Goal: Task Accomplishment & Management: Use online tool/utility

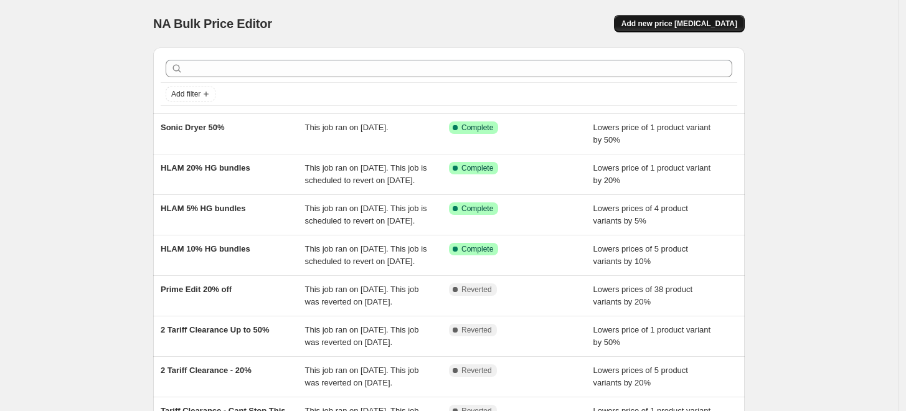
click at [676, 24] on span "Add new price change job" at bounding box center [679, 24] width 116 height 10
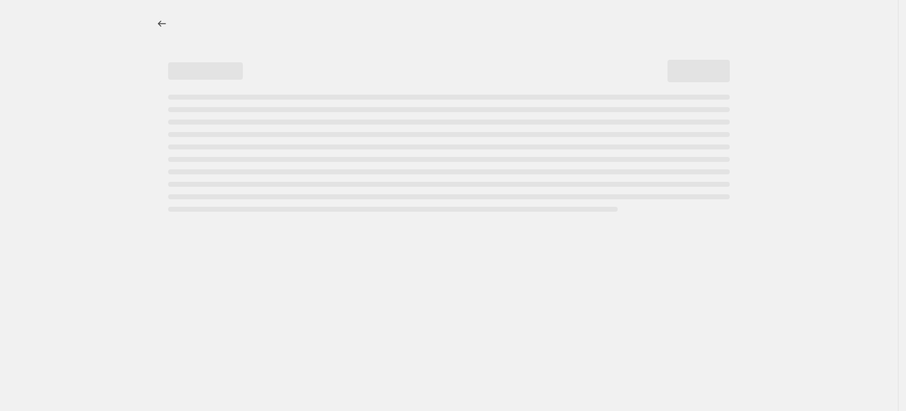
select select "percentage"
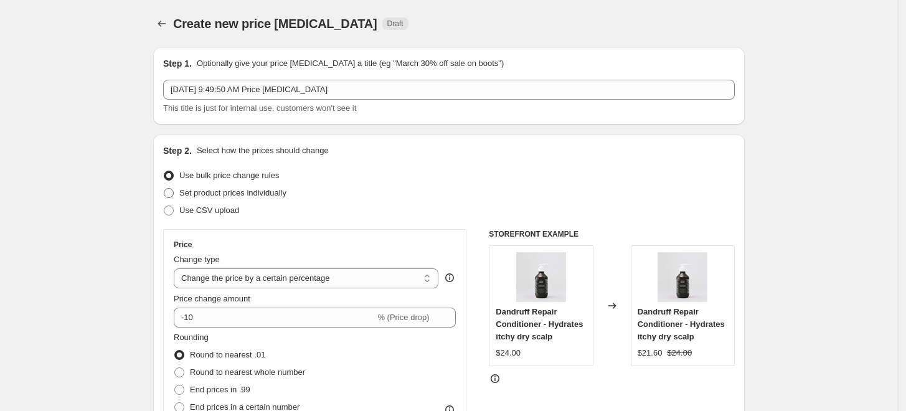
click at [248, 193] on span "Set product prices individually" at bounding box center [232, 192] width 107 height 9
click at [164, 189] on input "Set product prices individually" at bounding box center [164, 188] width 1 height 1
radio input "true"
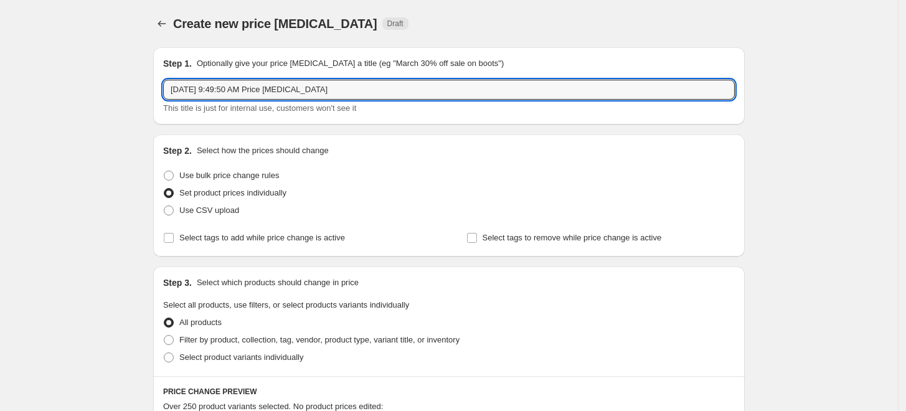
drag, startPoint x: 360, startPoint y: 92, endPoint x: 153, endPoint y: 90, distance: 206.7
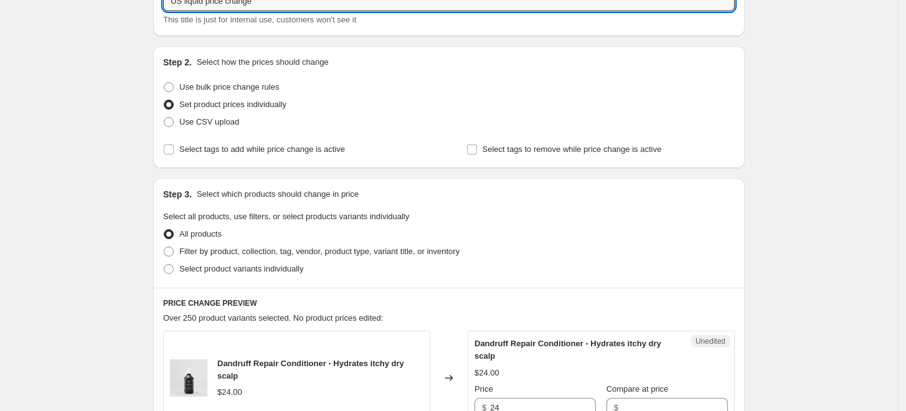
scroll to position [86, 0]
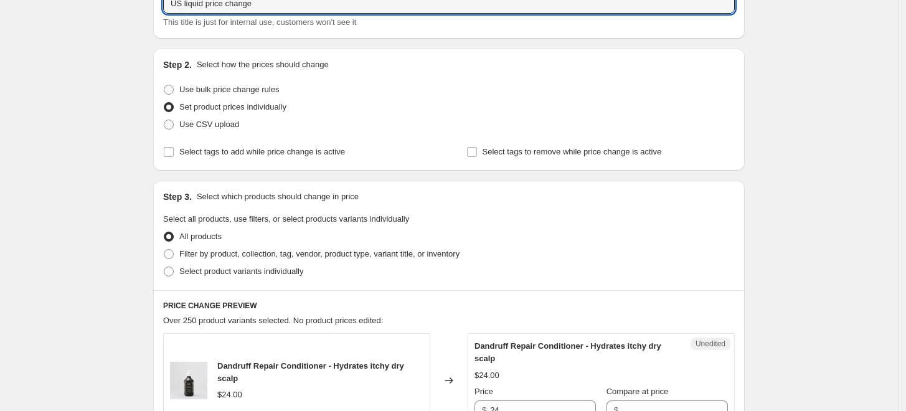
type input "US liquid price change"
click at [293, 270] on span "Select product variants individually" at bounding box center [241, 270] width 124 height 9
click at [164, 267] on input "Select product variants individually" at bounding box center [164, 266] width 1 height 1
radio input "true"
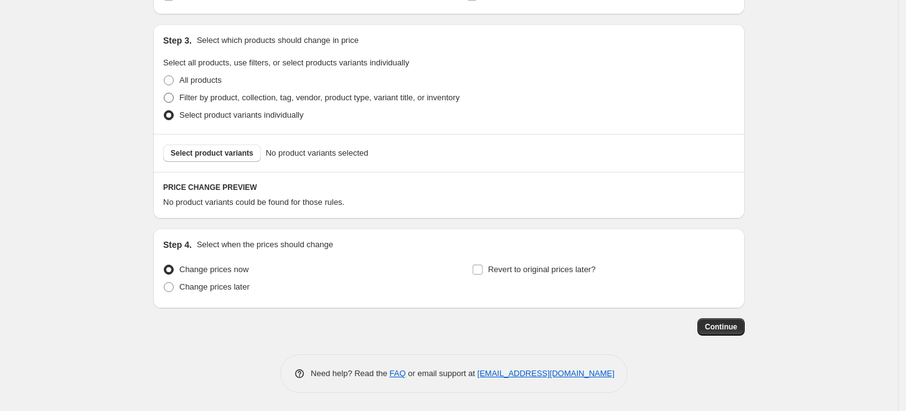
scroll to position [242, 0]
click at [240, 155] on span "Select product variants" at bounding box center [212, 154] width 83 height 10
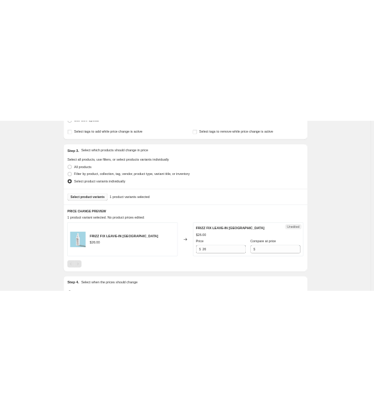
scroll to position [212, 0]
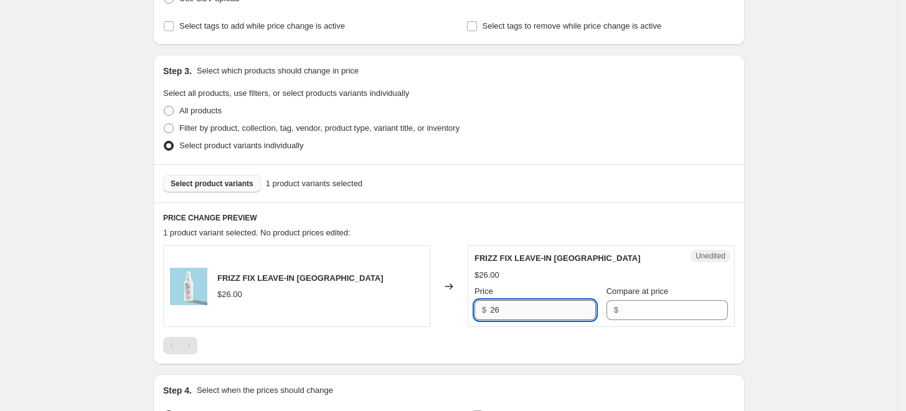
click at [518, 313] on input "26" at bounding box center [543, 310] width 106 height 20
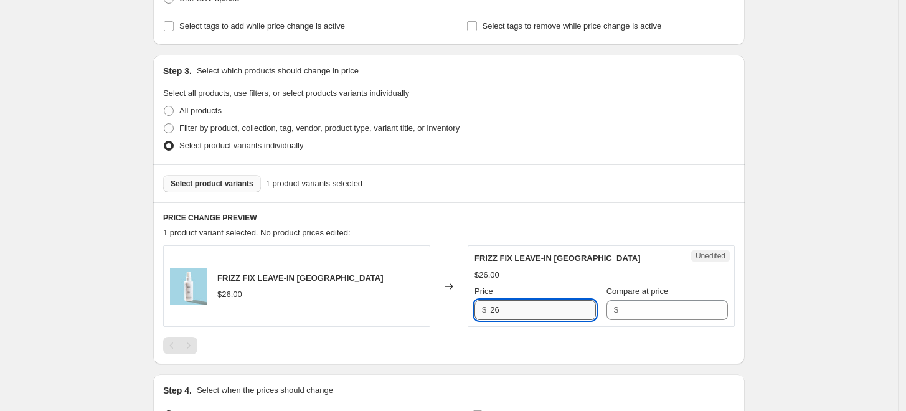
click at [518, 313] on input "26" at bounding box center [543, 310] width 106 height 20
type input "27"
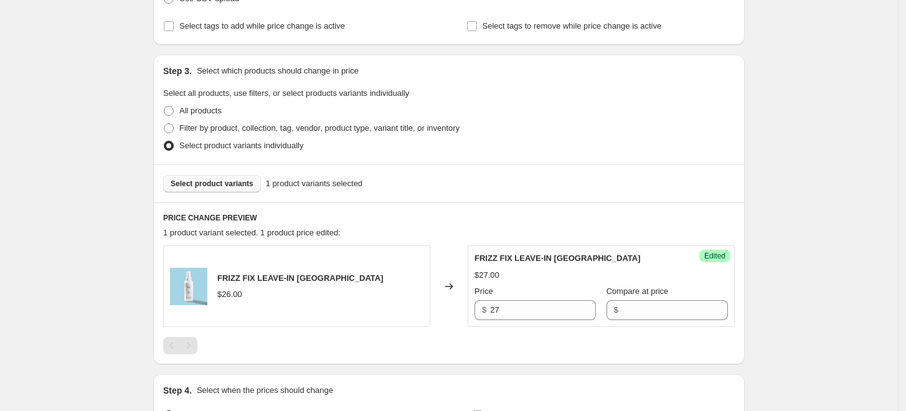
click at [546, 220] on h6 "PRICE CHANGE PREVIEW" at bounding box center [449, 218] width 572 height 10
click at [253, 184] on span "Select product variants" at bounding box center [212, 184] width 83 height 10
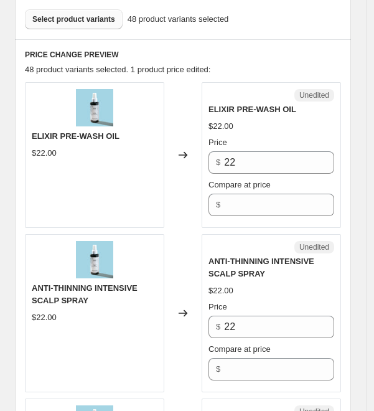
scroll to position [516, 0]
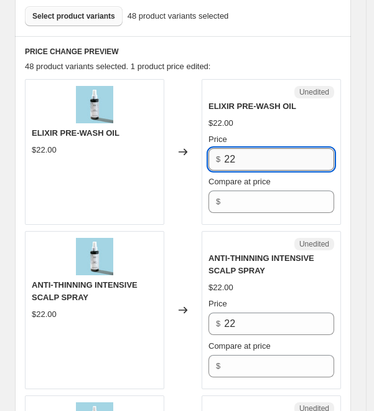
click at [270, 171] on input "22" at bounding box center [279, 159] width 110 height 22
type input "23"
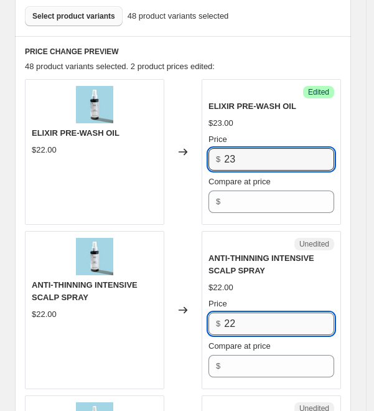
click at [280, 332] on input "22" at bounding box center [279, 324] width 110 height 22
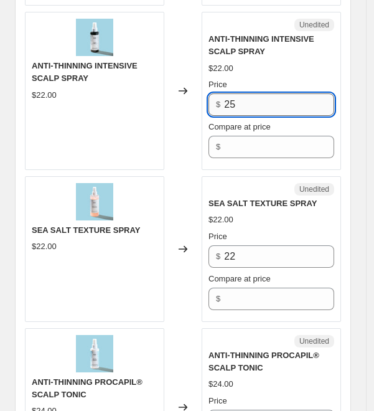
scroll to position [735, 0]
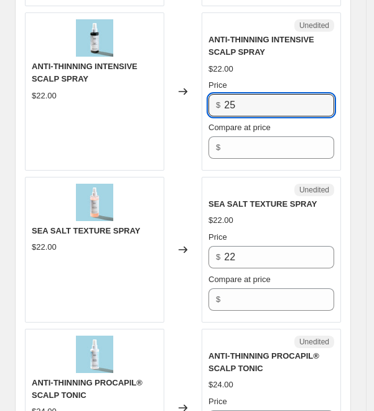
type input "25"
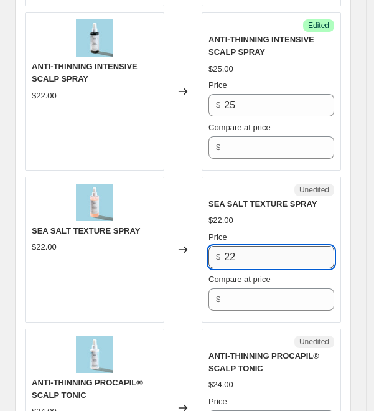
click at [265, 265] on input "22" at bounding box center [279, 257] width 110 height 22
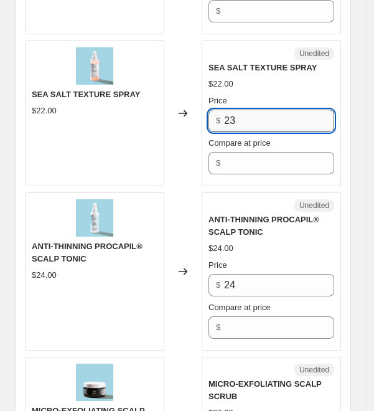
scroll to position [872, 0]
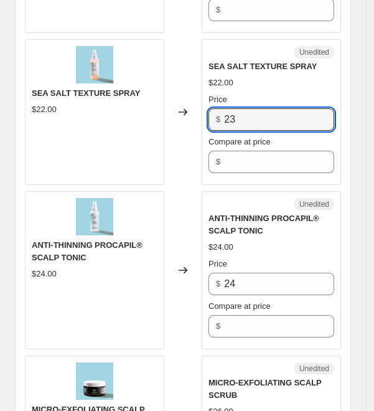
type input "23"
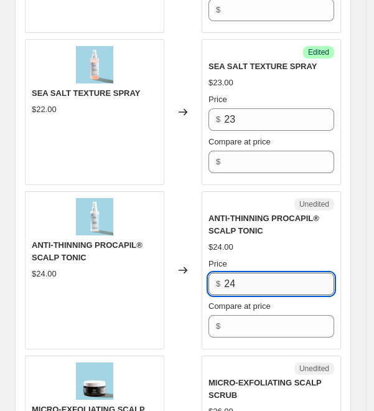
click at [266, 285] on input "24" at bounding box center [279, 284] width 110 height 22
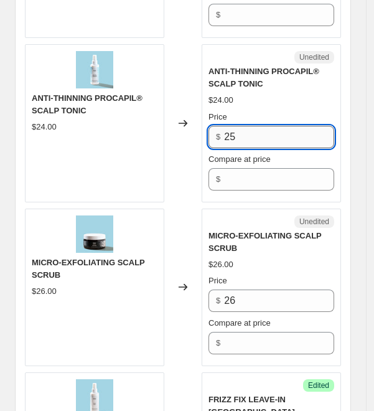
scroll to position [1021, 0]
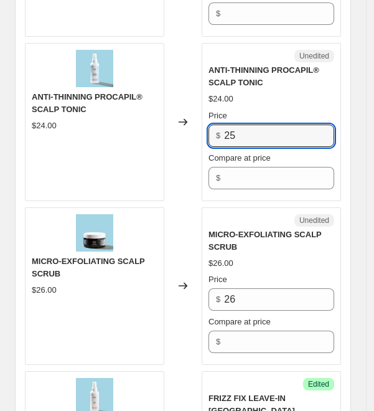
type input "25"
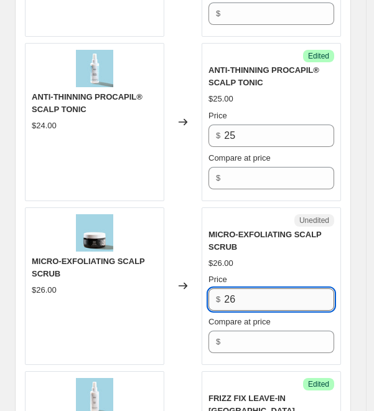
click at [250, 311] on input "26" at bounding box center [279, 299] width 110 height 22
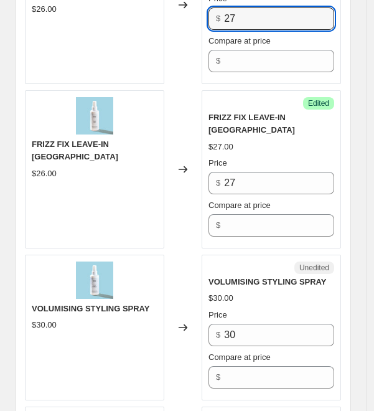
scroll to position [1303, 0]
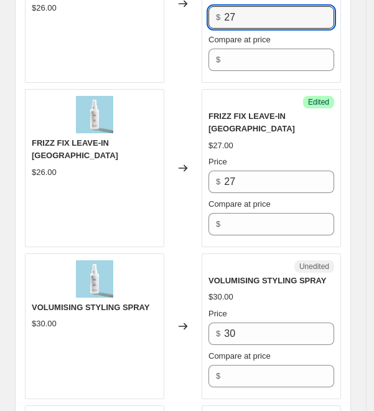
type input "27"
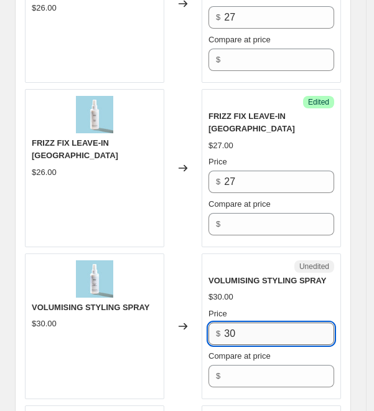
click at [274, 329] on input "30" at bounding box center [279, 334] width 110 height 22
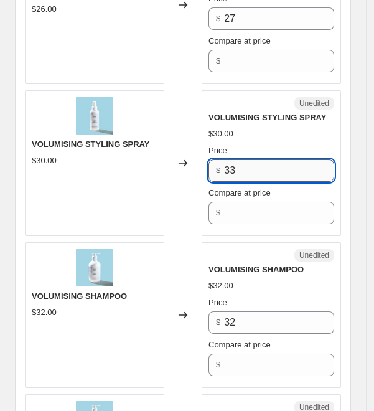
scroll to position [1476, 0]
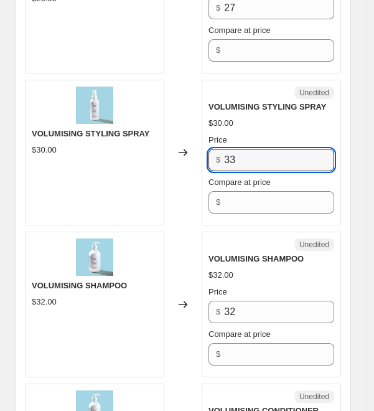
type input "33"
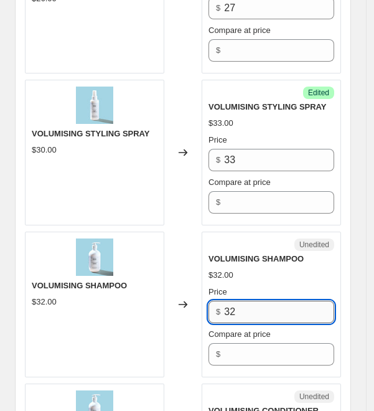
click at [266, 311] on input "32" at bounding box center [279, 312] width 110 height 22
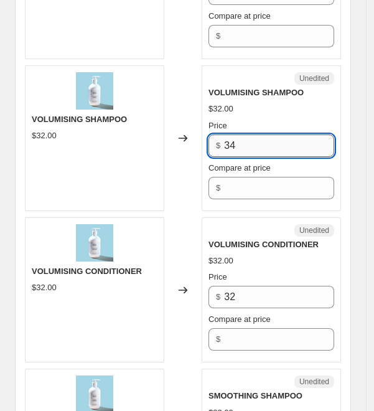
scroll to position [1642, 0]
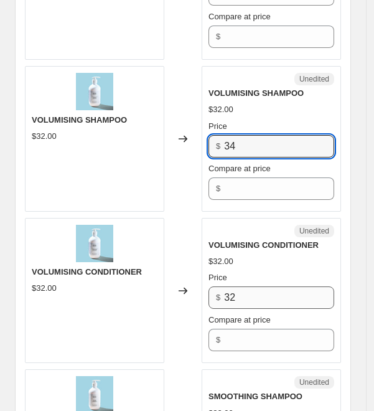
type input "34"
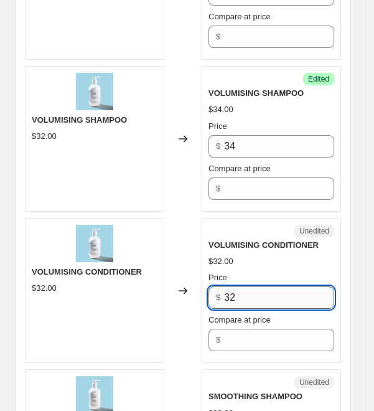
click at [253, 292] on input "32" at bounding box center [279, 297] width 110 height 22
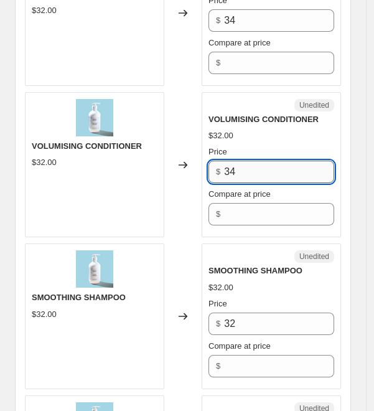
scroll to position [1767, 0]
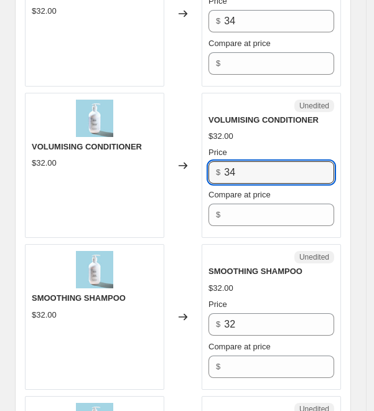
type input "34"
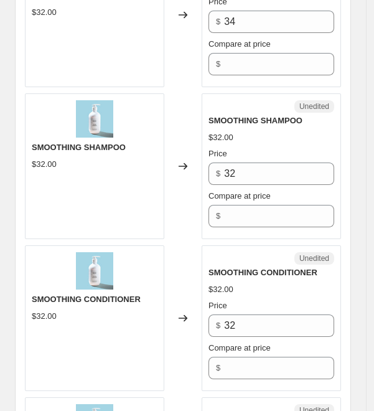
scroll to position [1917, 0]
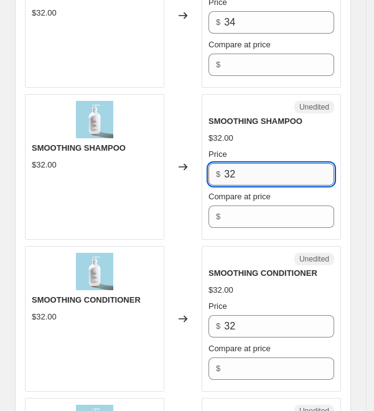
click at [263, 173] on input "32" at bounding box center [279, 174] width 110 height 22
type input "34"
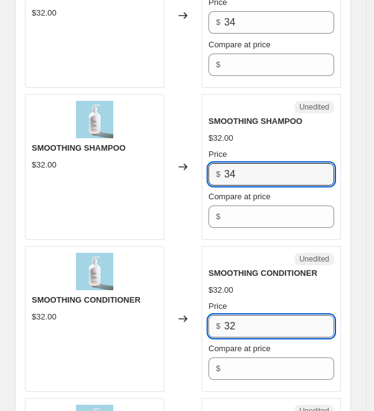
click at [264, 326] on input "32" at bounding box center [279, 326] width 110 height 22
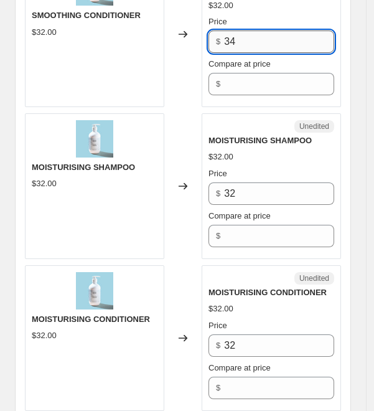
scroll to position [2207, 0]
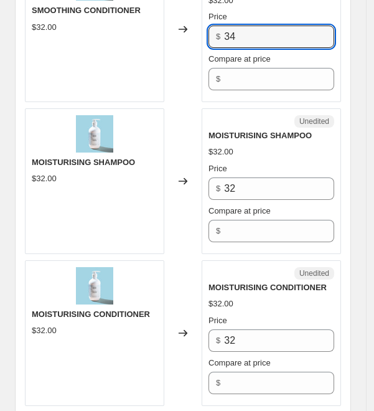
type input "34"
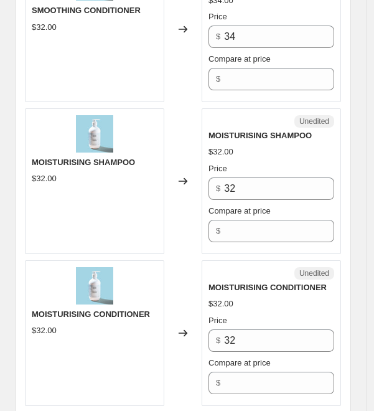
click at [102, 83] on div "SMOOTHING CONDITIONER $32.00" at bounding box center [94, 29] width 139 height 146
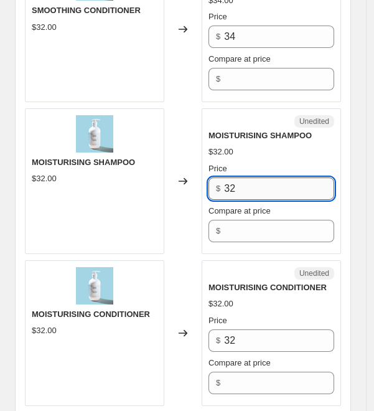
click at [263, 186] on input "32" at bounding box center [279, 188] width 110 height 22
type input "34"
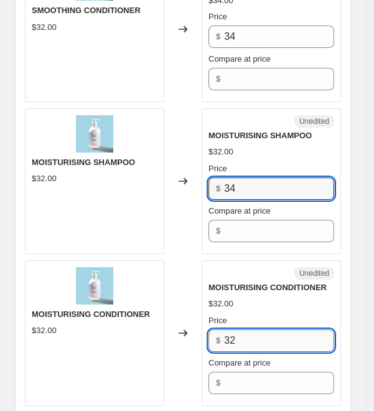
click at [257, 329] on input "32" at bounding box center [279, 340] width 110 height 22
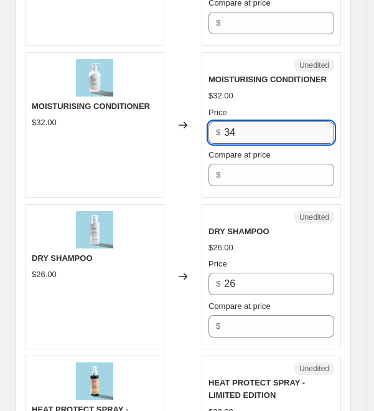
scroll to position [2416, 0]
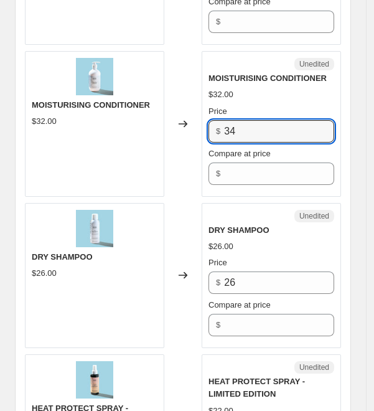
type input "34"
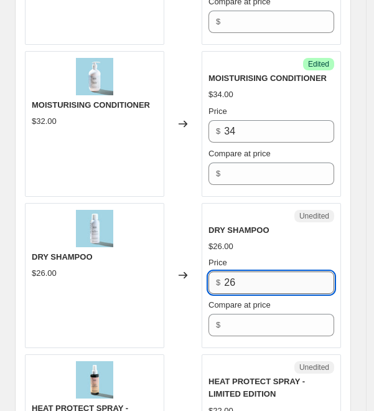
click at [267, 274] on input "26" at bounding box center [279, 282] width 110 height 22
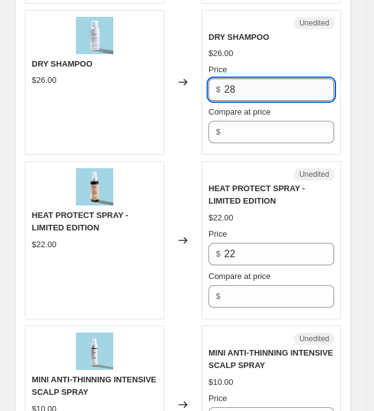
scroll to position [2610, 0]
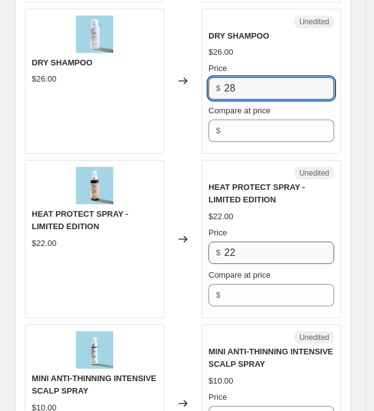
type input "28"
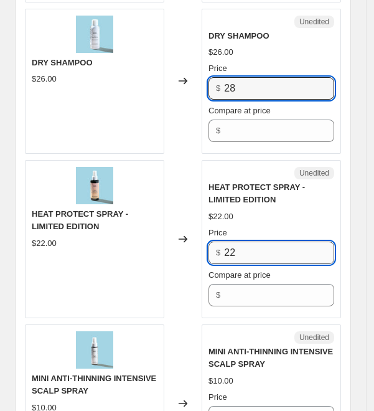
click at [289, 255] on input "22" at bounding box center [279, 253] width 110 height 22
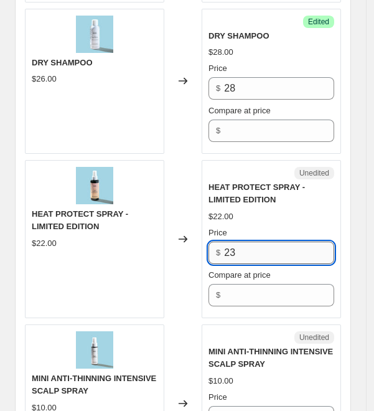
type input "23"
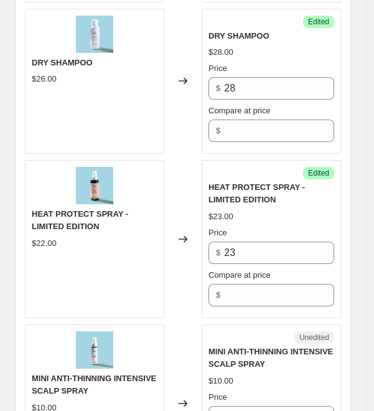
click at [103, 131] on div "DRY SHAMPOO $26.00" at bounding box center [94, 82] width 139 height 146
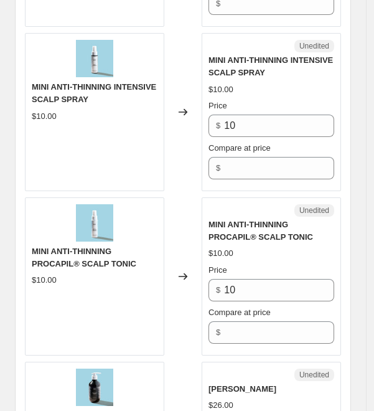
scroll to position [2907, 0]
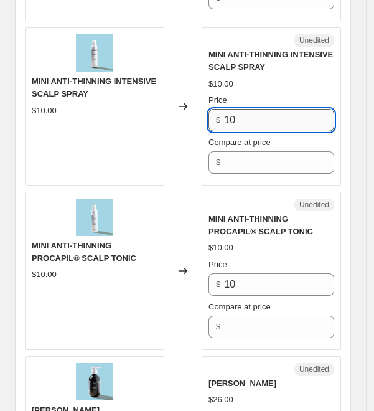
click at [273, 117] on input "10" at bounding box center [279, 120] width 110 height 22
type input "11"
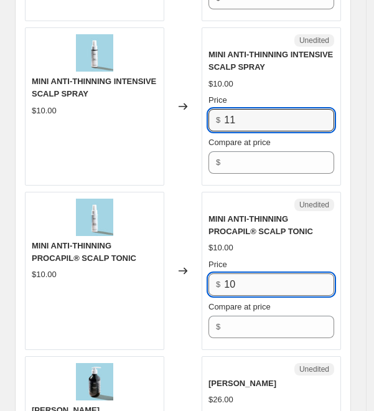
click at [265, 281] on input "10" at bounding box center [279, 284] width 110 height 22
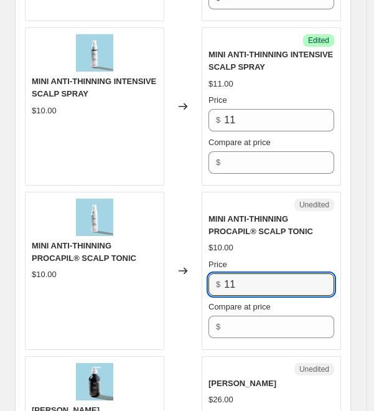
type input "11"
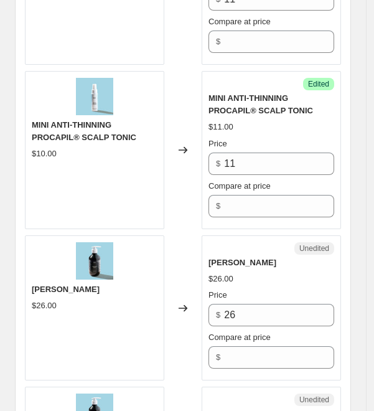
scroll to position [3029, 0]
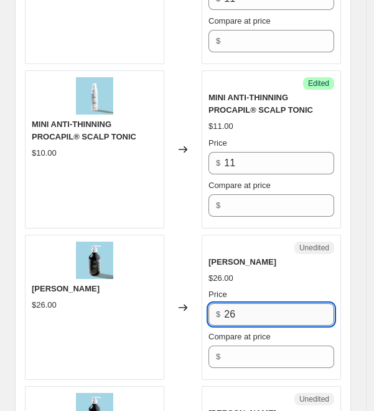
click at [254, 307] on input "26" at bounding box center [279, 314] width 110 height 22
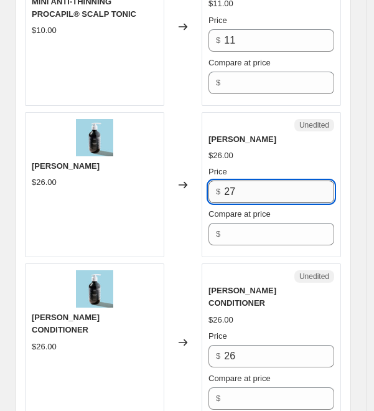
scroll to position [3158, 0]
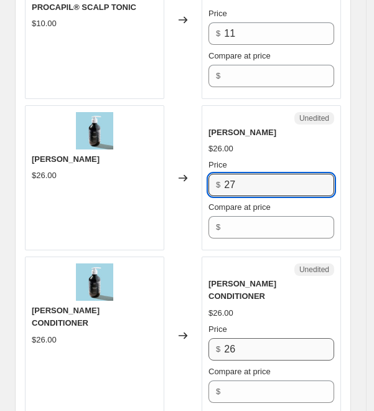
type input "27"
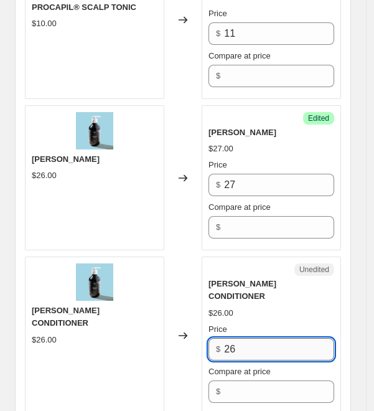
click at [258, 338] on input "26" at bounding box center [279, 349] width 110 height 22
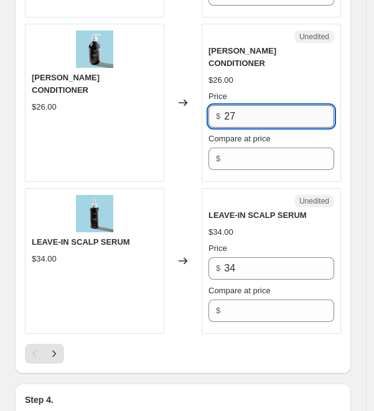
scroll to position [3390, 0]
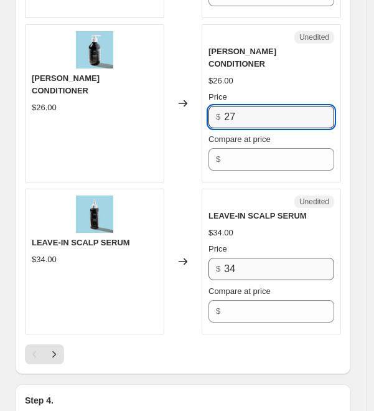
type input "27"
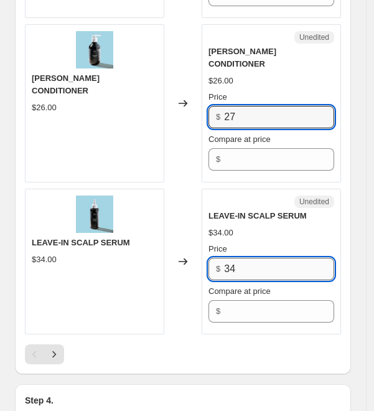
click at [247, 258] on input "34" at bounding box center [279, 269] width 110 height 22
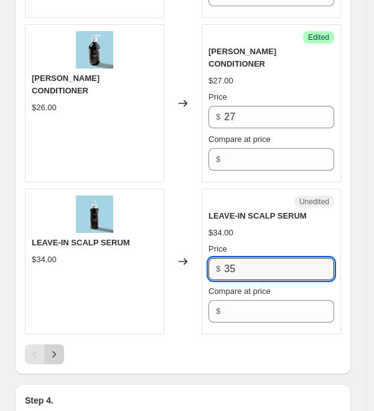
type input "35"
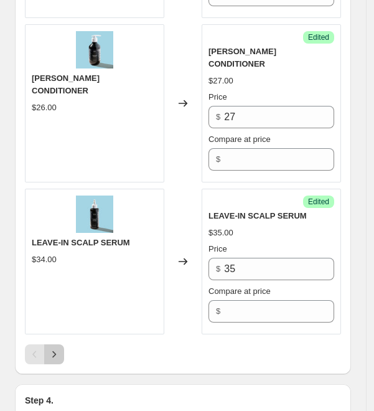
click at [57, 348] on icon "Next" at bounding box center [54, 354] width 12 height 12
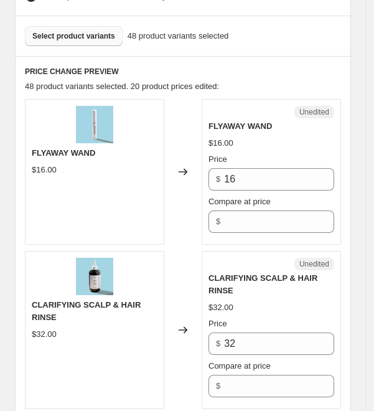
scroll to position [498, 0]
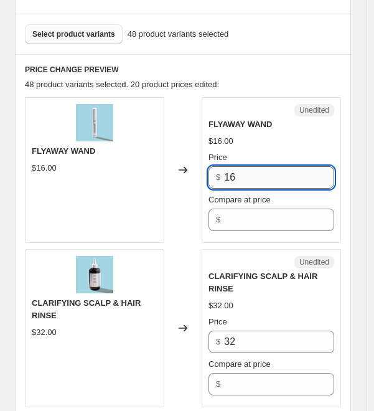
click at [247, 186] on input "16" at bounding box center [279, 177] width 110 height 22
type input "17"
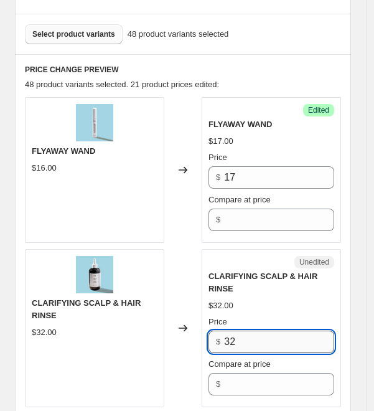
click at [285, 353] on input "32" at bounding box center [279, 342] width 110 height 22
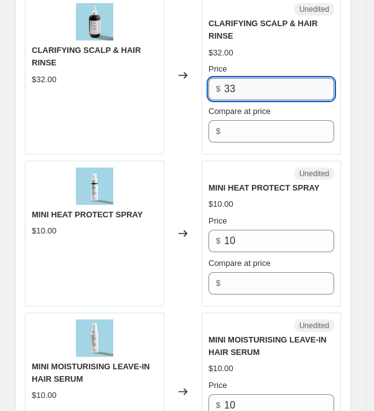
scroll to position [750, 0]
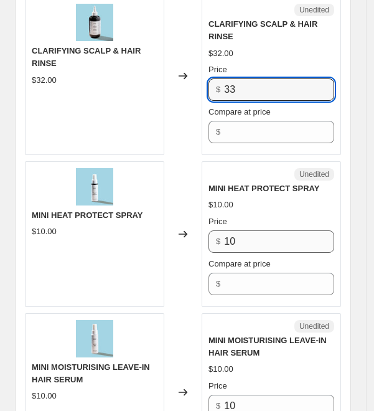
type input "33"
click at [254, 253] on input "10" at bounding box center [279, 241] width 110 height 22
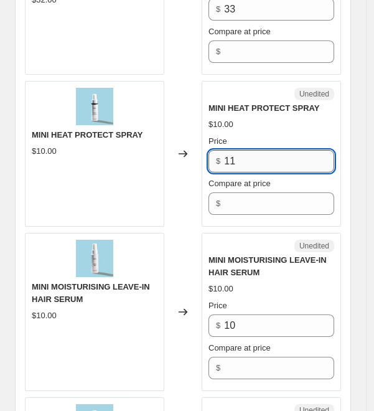
scroll to position [832, 0]
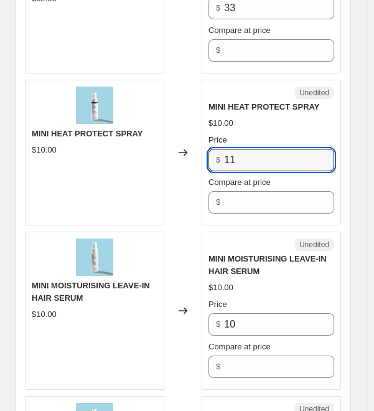
type input "11"
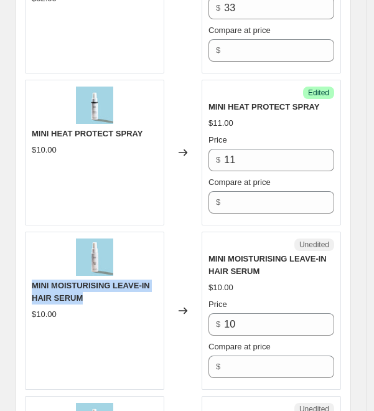
drag, startPoint x: 88, startPoint y: 309, endPoint x: 24, endPoint y: 293, distance: 66.0
copy span "MINI MOISTURISING LEAVE-IN HAIR SERUM"
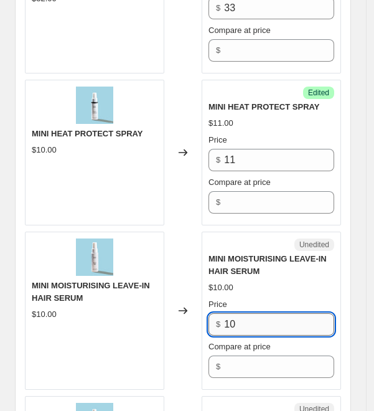
click at [250, 331] on input "10" at bounding box center [279, 324] width 110 height 22
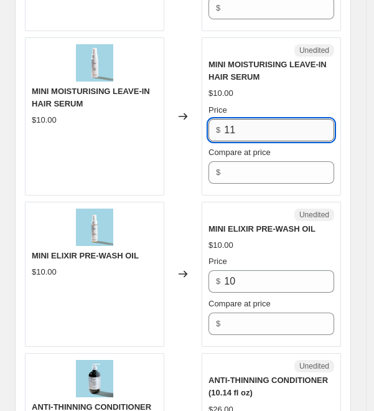
scroll to position [1026, 0]
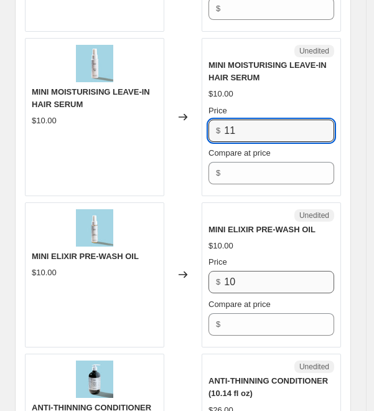
type input "11"
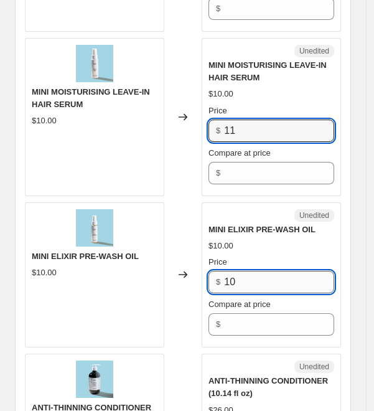
click at [255, 293] on input "10" at bounding box center [279, 282] width 110 height 22
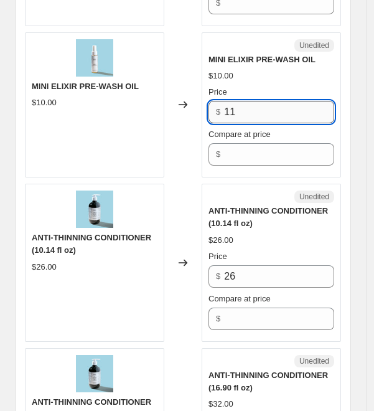
scroll to position [1194, 0]
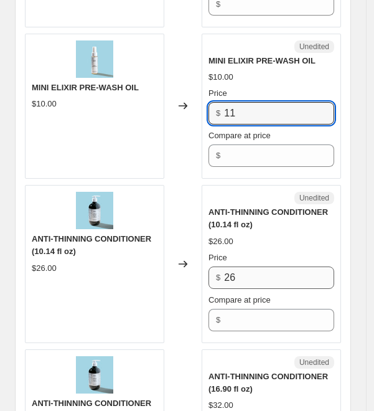
type input "11"
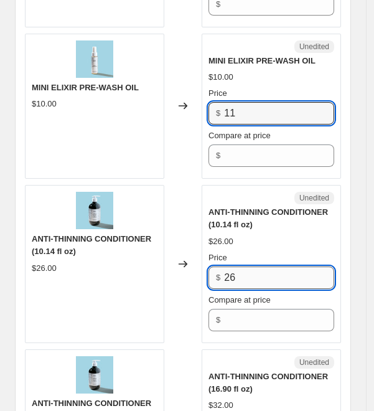
click at [302, 283] on input "26" at bounding box center [279, 277] width 110 height 22
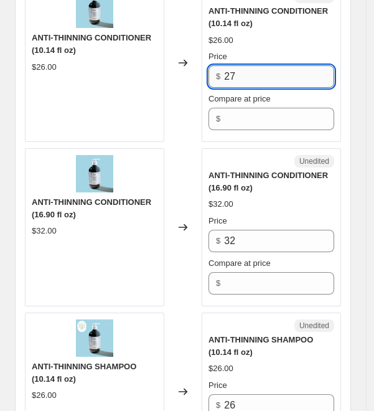
scroll to position [1394, 0]
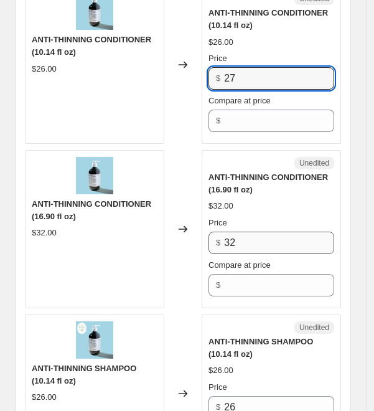
type input "27"
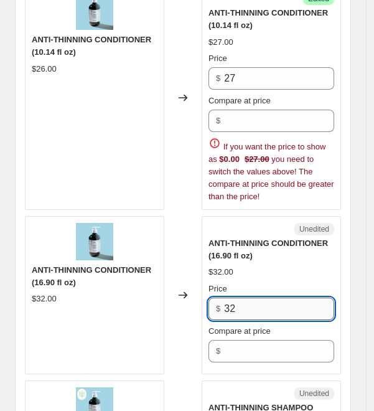
click at [267, 253] on div "ANTI-THINNING CONDITIONER (16.90 fl oz) $32.00 Price $ 32 Compare at price $" at bounding box center [272, 299] width 126 height 125
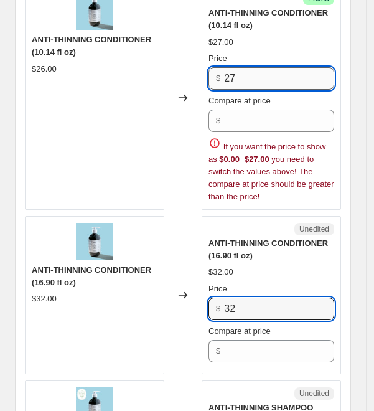
click at [257, 90] on input "27" at bounding box center [279, 78] width 110 height 22
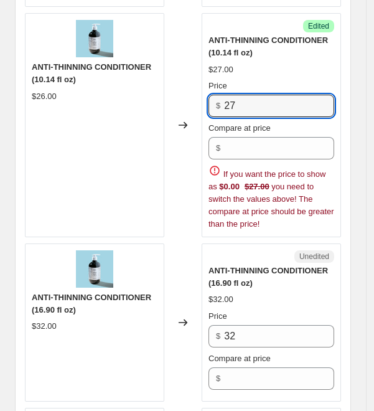
scroll to position [1365, 0]
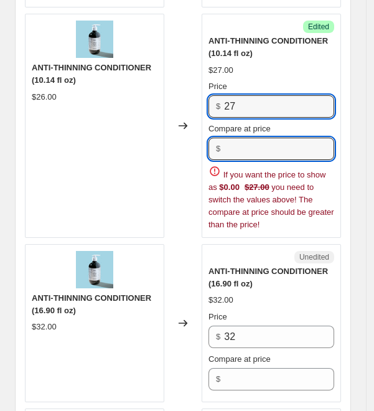
click at [276, 160] on input "Compare at price" at bounding box center [279, 149] width 110 height 22
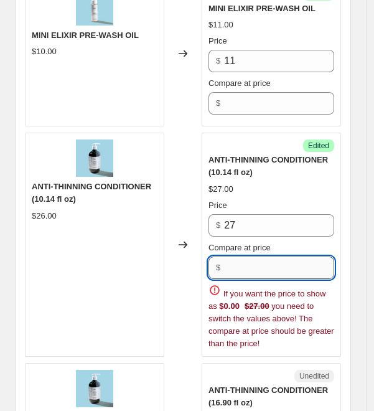
scroll to position [1247, 0]
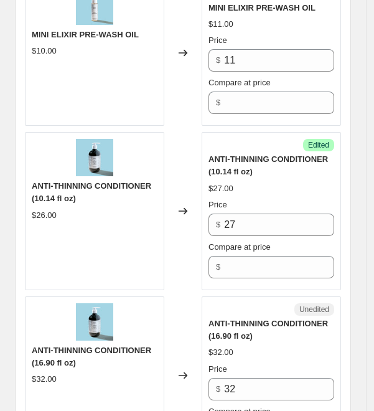
click at [264, 211] on div "Price" at bounding box center [272, 205] width 126 height 12
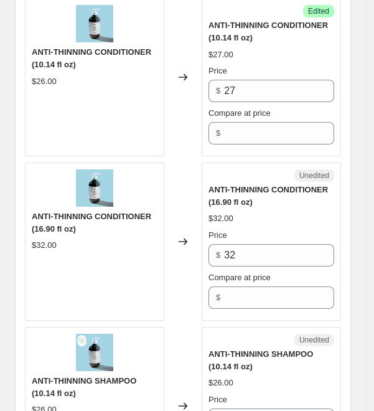
scroll to position [1424, 0]
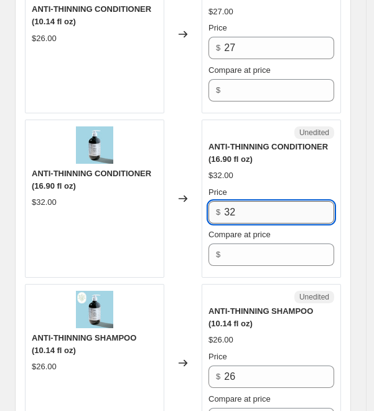
click at [262, 224] on input "32" at bounding box center [279, 212] width 110 height 22
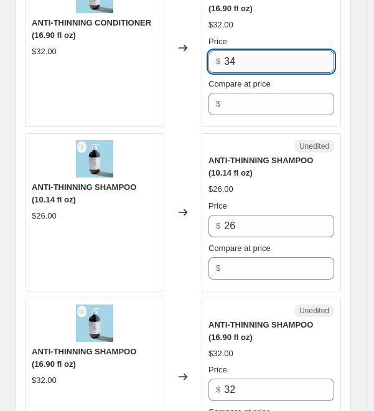
scroll to position [1573, 0]
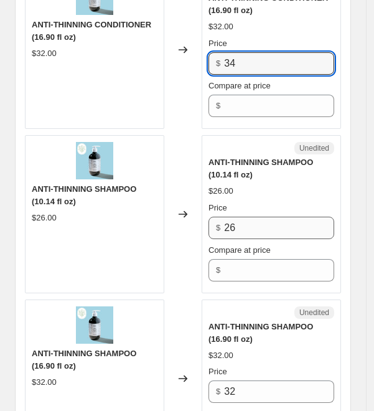
type input "34"
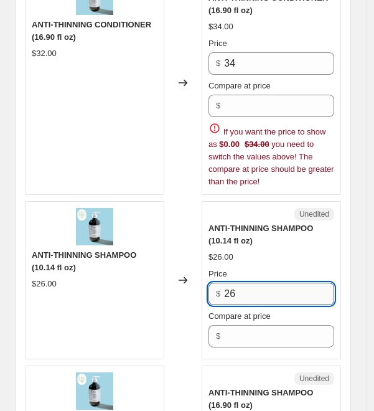
click at [261, 241] on div "ANTI-THINNING SHAMPOO (10.14 fl oz) $26.00 Price $ 26 Compare at price $" at bounding box center [272, 284] width 126 height 125
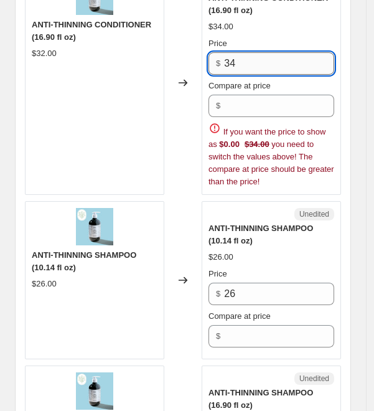
click at [254, 71] on input "34" at bounding box center [279, 63] width 110 height 22
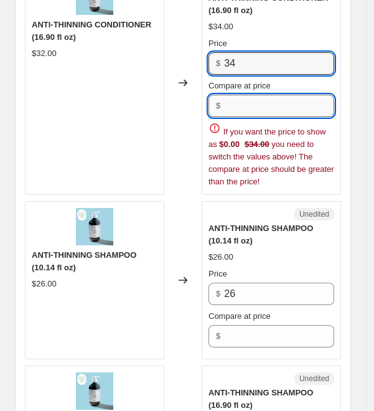
click at [255, 113] on input "Compare at price" at bounding box center [279, 106] width 110 height 22
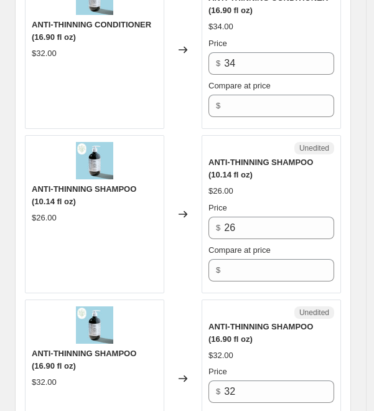
click at [273, 50] on div "Price" at bounding box center [272, 43] width 126 height 12
click at [255, 238] on input "26" at bounding box center [279, 228] width 110 height 22
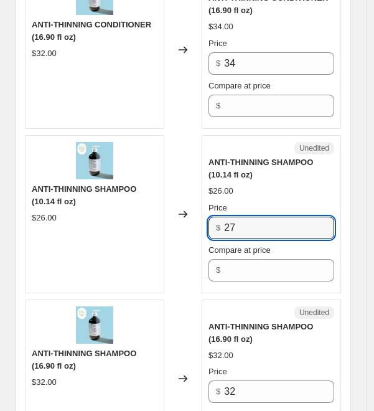
type input "27"
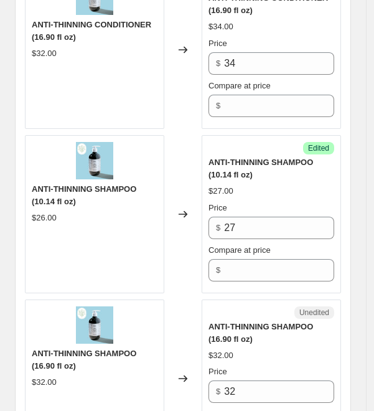
click at [264, 197] on div "$27.00" at bounding box center [272, 191] width 126 height 12
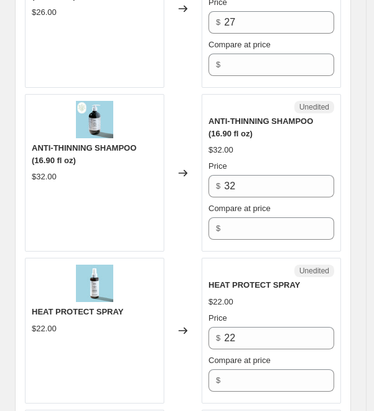
scroll to position [1778, 0]
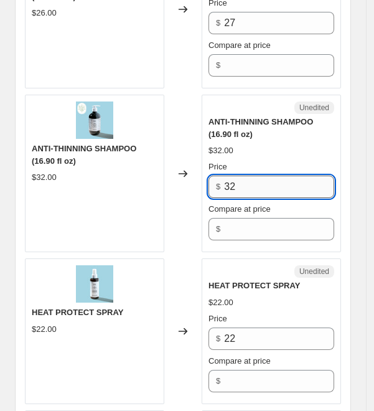
click at [253, 195] on input "32" at bounding box center [279, 187] width 110 height 22
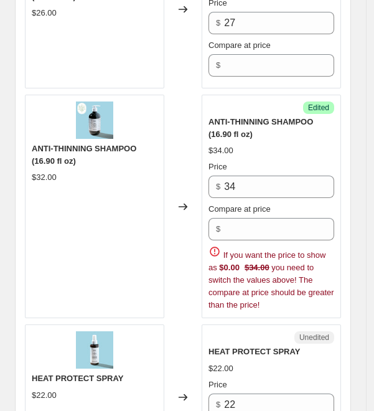
click at [270, 168] on div "ANTI-THINNING SHAMPOO (16.90 fl oz) $34.00 Price $ 34 Compare at price $ If you…" at bounding box center [272, 214] width 126 height 196
drag, startPoint x: 270, startPoint y: 168, endPoint x: 285, endPoint y: 194, distance: 30.4
click at [285, 194] on input "34" at bounding box center [279, 187] width 110 height 22
type input "34"
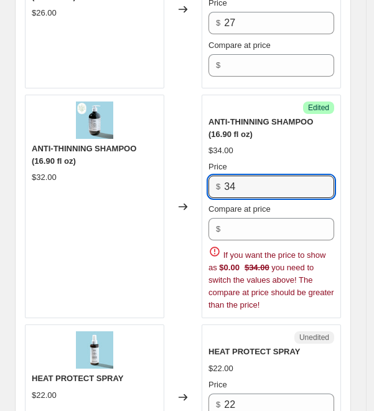
click at [290, 173] on div "Price" at bounding box center [272, 167] width 126 height 12
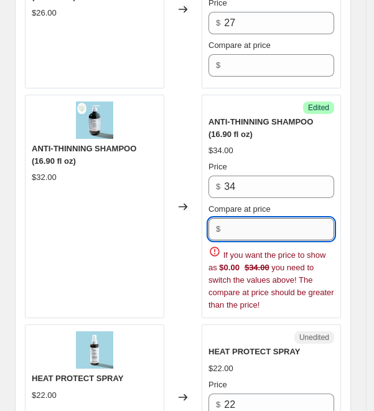
click at [279, 240] on input "Compare at price" at bounding box center [279, 229] width 110 height 22
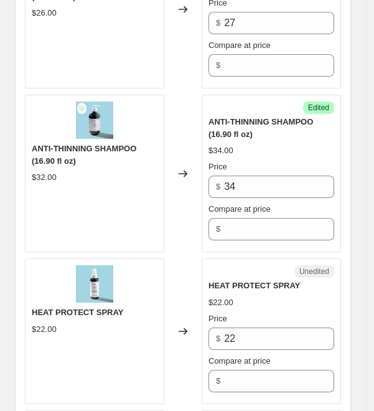
click at [294, 141] on div "ANTI-THINNING SHAMPOO (16.90 fl oz)" at bounding box center [272, 128] width 126 height 25
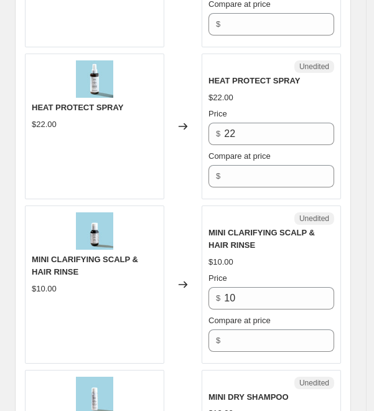
scroll to position [1982, 0]
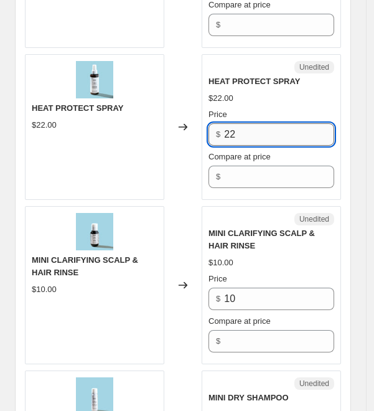
click at [265, 143] on input "22" at bounding box center [279, 134] width 110 height 22
type input "23"
click at [257, 105] on div "$22.00" at bounding box center [272, 98] width 126 height 12
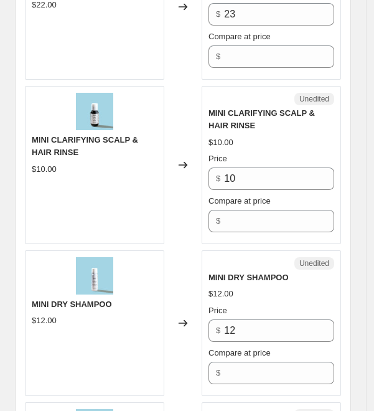
scroll to position [2104, 0]
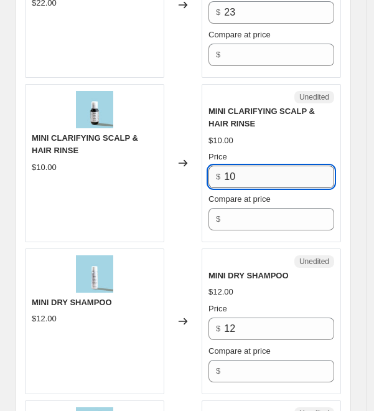
click at [285, 183] on input "10" at bounding box center [279, 177] width 110 height 22
type input "11"
click at [281, 163] on div "Price" at bounding box center [272, 157] width 126 height 12
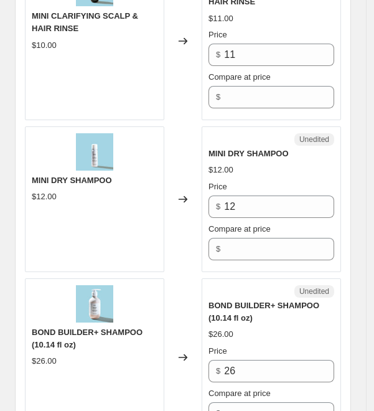
scroll to position [2225, 0]
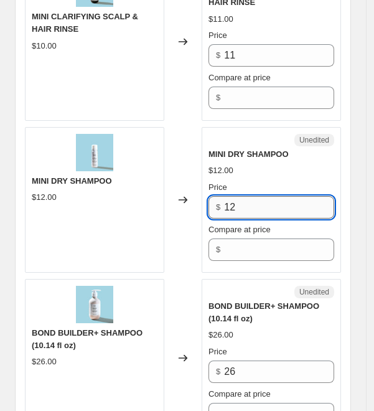
click at [274, 217] on input "12" at bounding box center [279, 207] width 110 height 22
type input "13"
click at [274, 188] on div "MINI DRY SHAMPOO $12.00 Price $ 13 Compare at price $" at bounding box center [272, 204] width 126 height 113
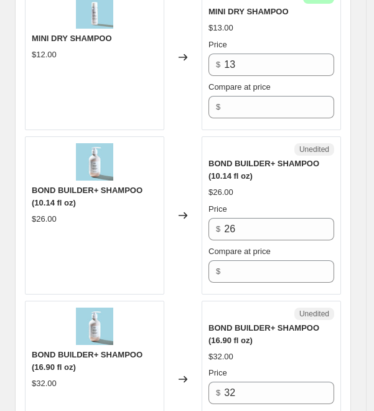
scroll to position [2375, 0]
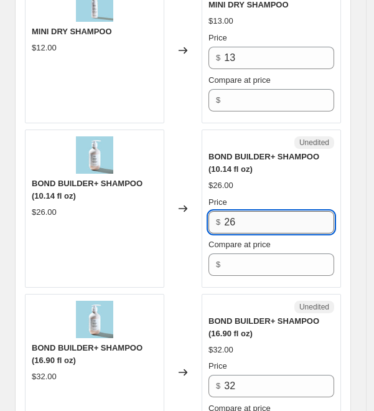
click at [285, 233] on input "26" at bounding box center [279, 222] width 110 height 22
type input "27"
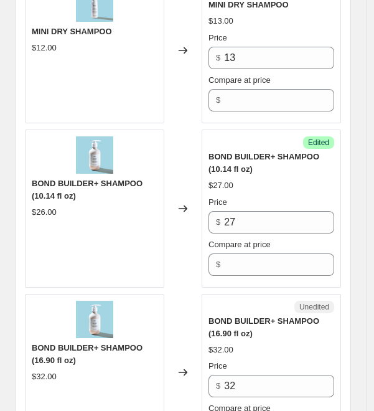
click at [280, 209] on div "Price" at bounding box center [272, 202] width 126 height 12
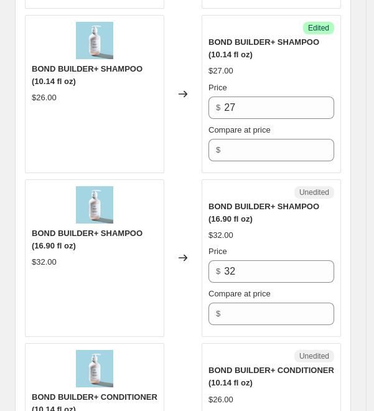
scroll to position [2489, 0]
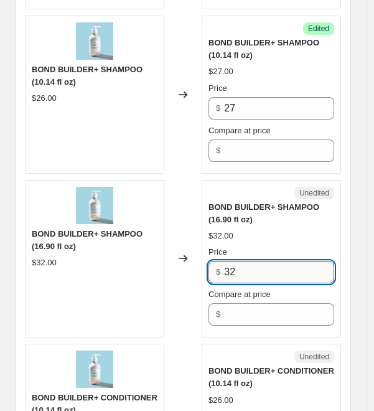
click at [244, 278] on input "32" at bounding box center [279, 272] width 110 height 22
type input "34"
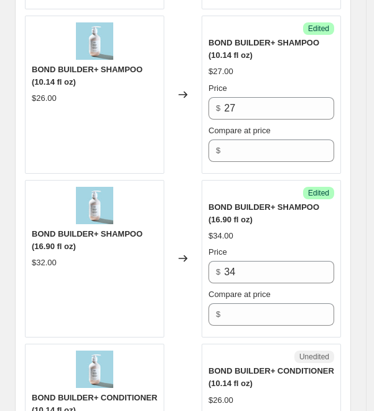
click at [270, 242] on div "$34.00" at bounding box center [272, 236] width 126 height 12
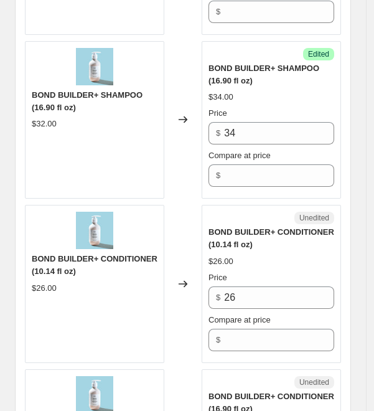
scroll to position [2627, 0]
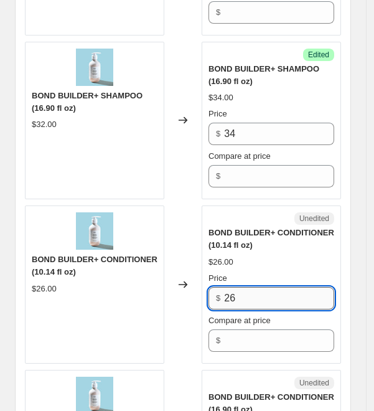
click at [257, 307] on input "26" at bounding box center [279, 298] width 110 height 22
type input "27"
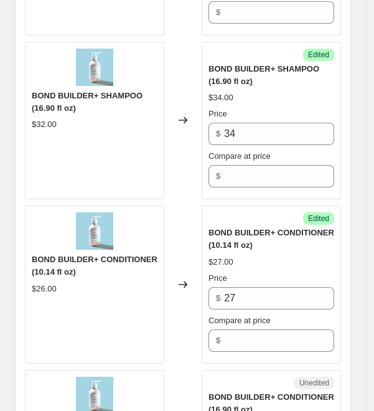
click at [262, 268] on div "$27.00" at bounding box center [272, 262] width 126 height 12
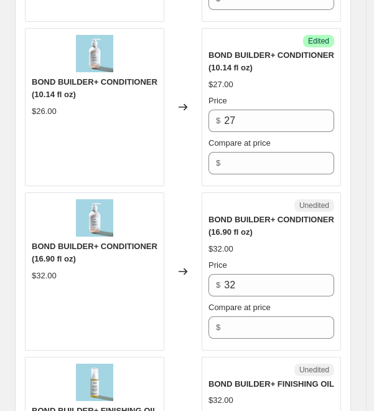
scroll to position [2802, 0]
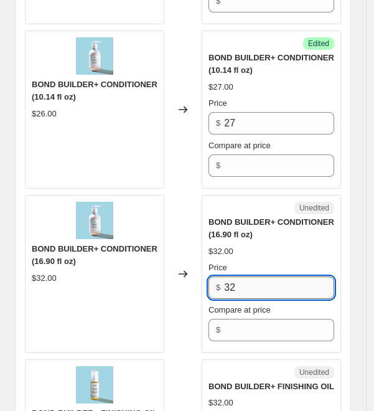
click at [254, 299] on input "32" at bounding box center [279, 287] width 110 height 22
type input "34"
click at [278, 252] on div "BOND BUILDER+ CONDITIONER (16.90 fl oz) $32.00 Price $ 34 Compare at price $" at bounding box center [272, 278] width 126 height 125
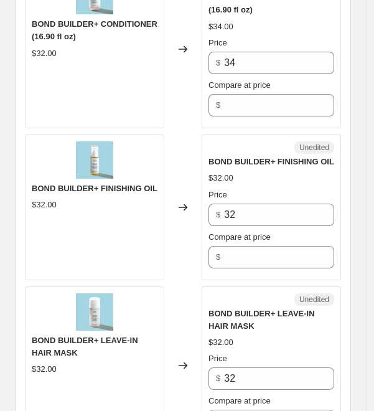
scroll to position [3042, 0]
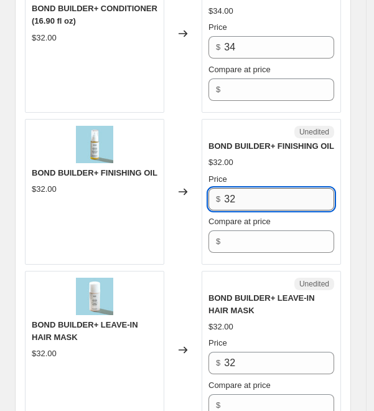
click at [253, 204] on input "32" at bounding box center [279, 199] width 110 height 22
type input "33"
click at [278, 169] on div "$32.00" at bounding box center [272, 162] width 126 height 12
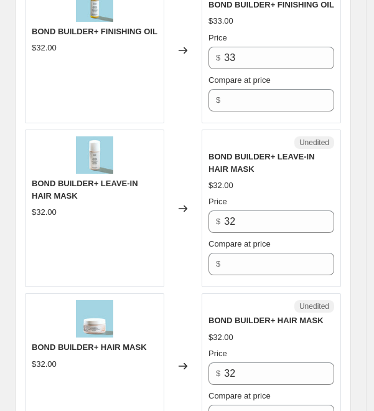
scroll to position [3183, 0]
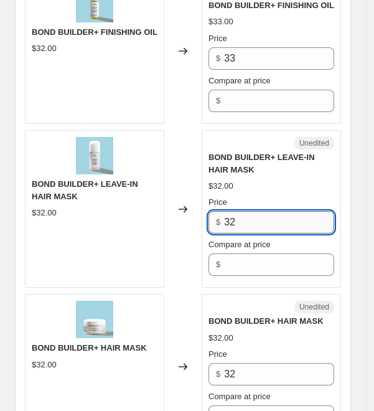
click at [256, 227] on input "32" at bounding box center [279, 222] width 110 height 22
type input "33"
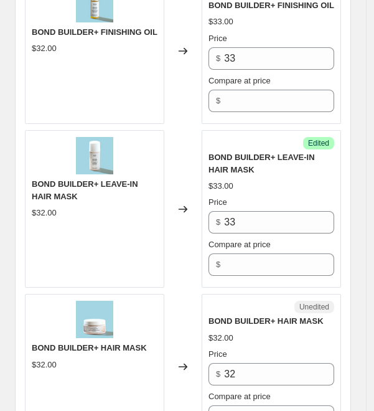
click at [270, 192] on div "$33.00" at bounding box center [272, 186] width 126 height 12
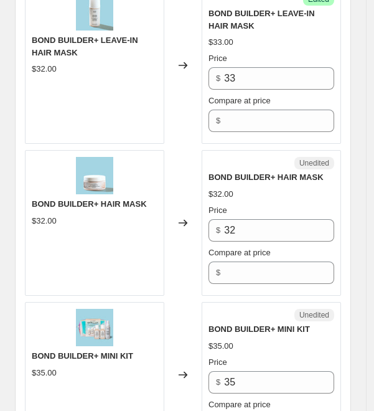
scroll to position [3324, 0]
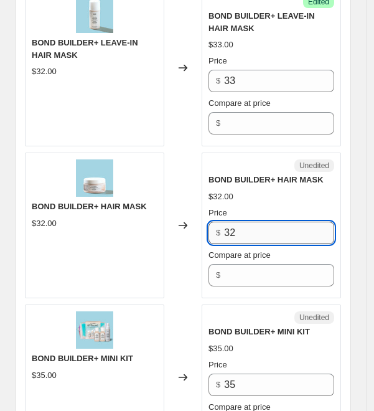
click at [252, 244] on input "32" at bounding box center [279, 233] width 110 height 22
type input "33"
click at [262, 199] on div "$32.00" at bounding box center [272, 197] width 126 height 12
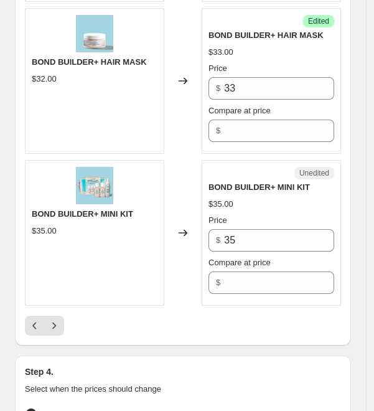
scroll to position [3468, 0]
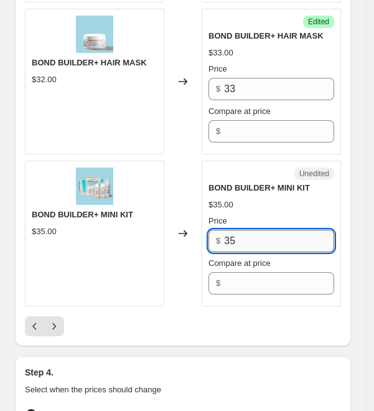
click at [262, 251] on input "35" at bounding box center [279, 241] width 110 height 22
type input "37"
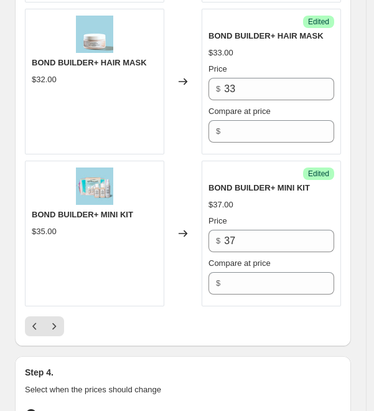
click at [260, 227] on div "Price" at bounding box center [272, 221] width 126 height 12
click at [56, 333] on icon "Next" at bounding box center [54, 326] width 12 height 12
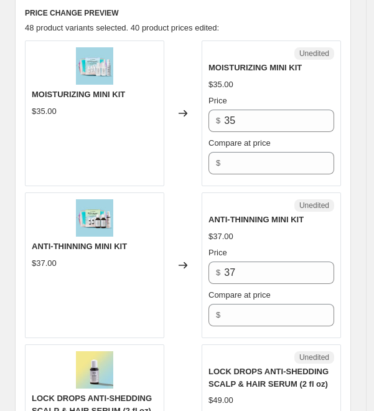
scroll to position [554, 0]
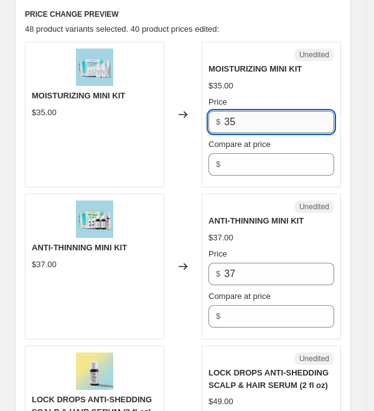
click at [256, 131] on input "35" at bounding box center [279, 122] width 110 height 22
type input "37"
click at [260, 107] on div "Price" at bounding box center [272, 102] width 126 height 12
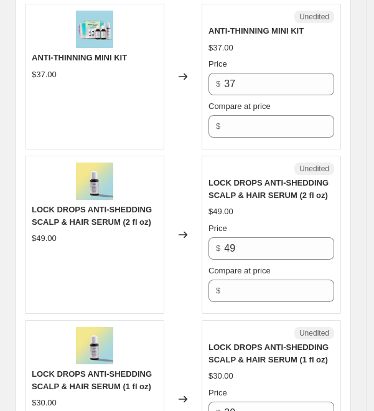
scroll to position [727, 0]
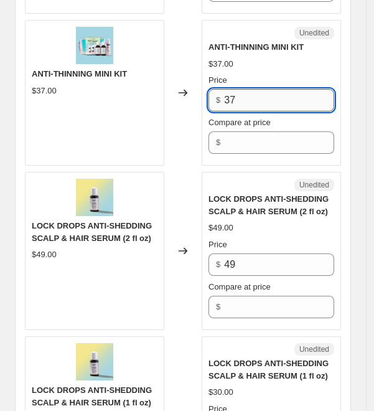
click at [247, 108] on input "37" at bounding box center [279, 100] width 110 height 22
type input "37"
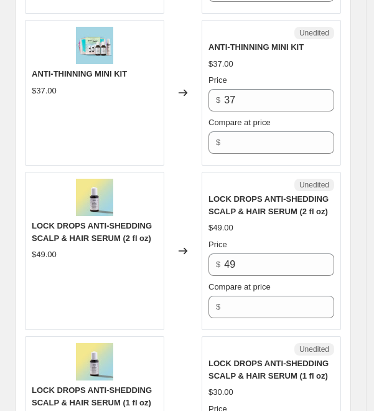
click at [274, 70] on div "$37.00" at bounding box center [272, 64] width 126 height 12
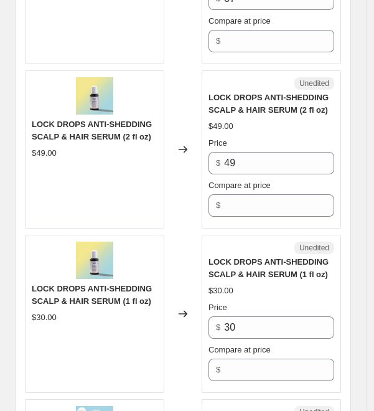
scroll to position [827, 0]
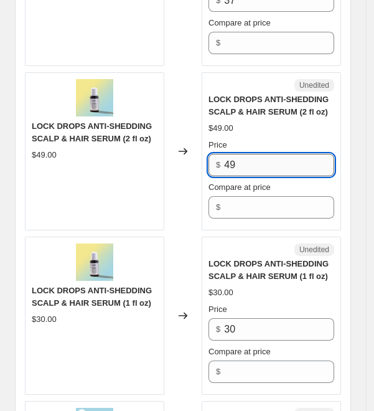
click at [274, 173] on input "49" at bounding box center [279, 165] width 110 height 22
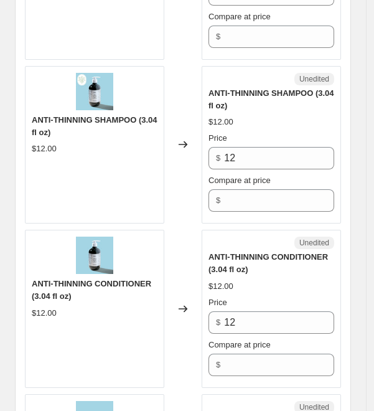
scroll to position [1159, 0]
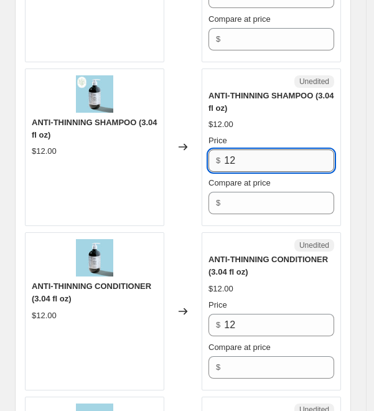
click at [264, 168] on input "12" at bounding box center [279, 160] width 110 height 22
type input "15"
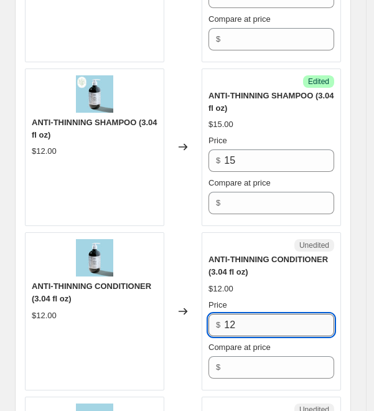
click at [270, 333] on input "12" at bounding box center [279, 325] width 110 height 22
type input "15"
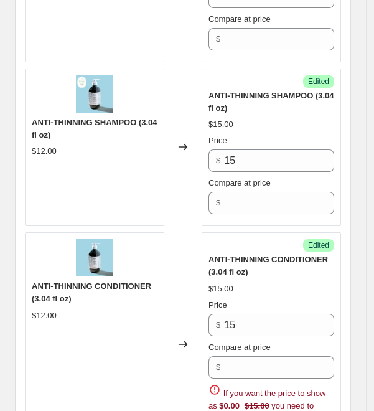
click at [279, 295] on div "$15.00" at bounding box center [272, 289] width 126 height 12
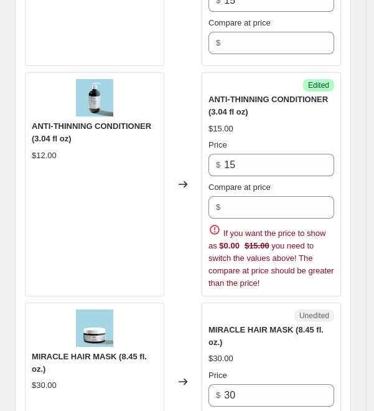
scroll to position [1350, 0]
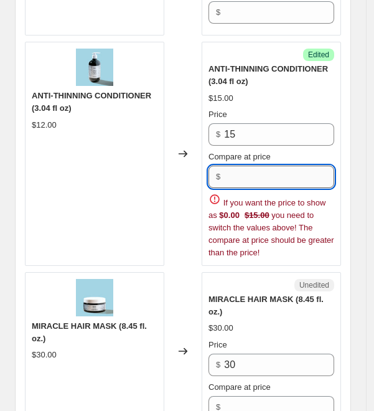
click at [257, 188] on input "Compare at price" at bounding box center [279, 177] width 110 height 22
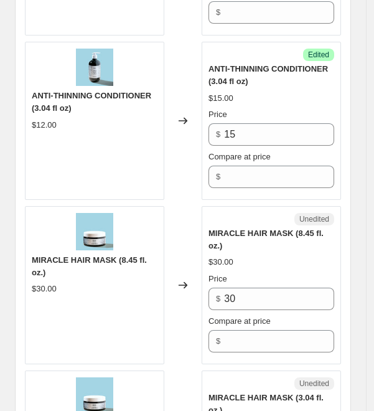
click at [275, 100] on div "ANTI-THINNING CONDITIONER (3.04 fl oz) $15.00 Price $ 15 Compare at price $" at bounding box center [272, 125] width 126 height 125
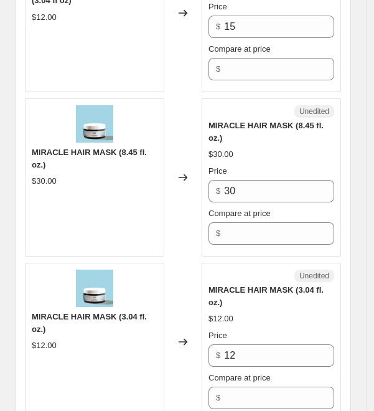
scroll to position [1457, 0]
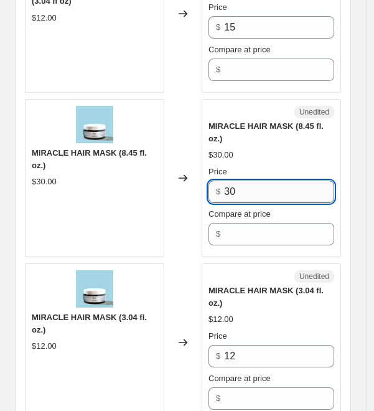
click at [254, 199] on input "30" at bounding box center [279, 192] width 110 height 22
type input "31"
click at [280, 172] on div "MIRACLE HAIR MASK (8.45 fl. oz.) $30.00 Price $ 31 Compare at price $" at bounding box center [272, 182] width 126 height 125
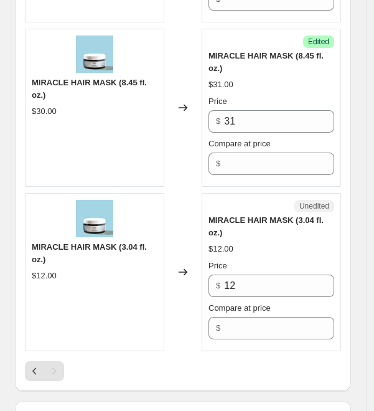
scroll to position [1526, 0]
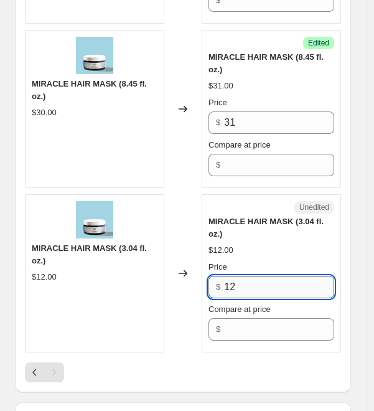
click at [274, 295] on input "12" at bounding box center [279, 287] width 110 height 22
type input "15"
click at [201, 222] on div "Changed to" at bounding box center [182, 273] width 37 height 158
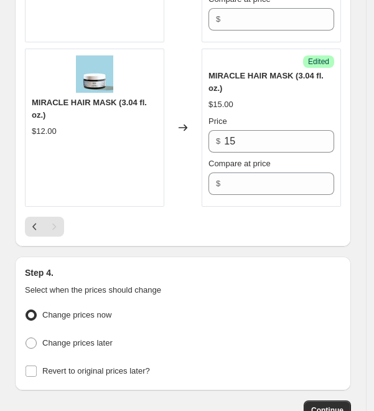
scroll to position [1670, 0]
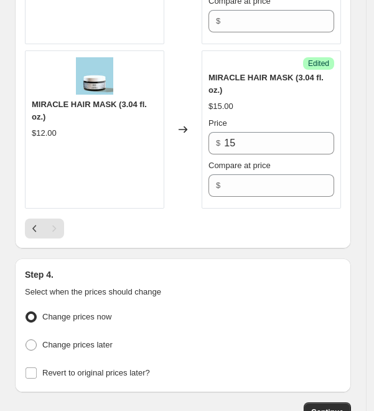
click at [54, 238] on div "Pagination" at bounding box center [54, 229] width 20 height 20
click at [35, 235] on icon "Previous" at bounding box center [35, 228] width 12 height 12
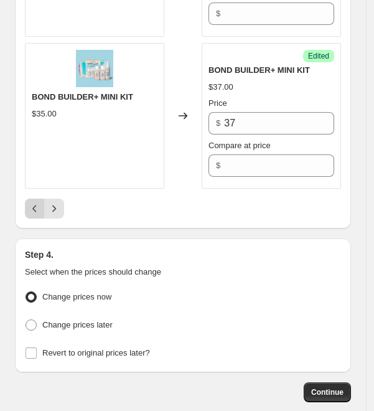
scroll to position [3595, 0]
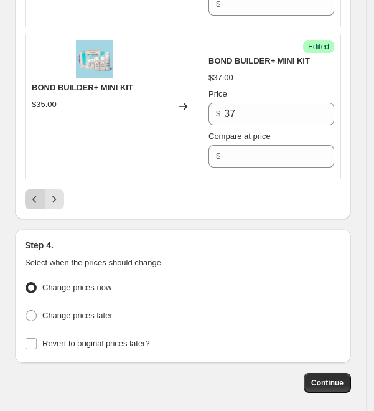
click at [31, 205] on icon "Previous" at bounding box center [35, 199] width 12 height 12
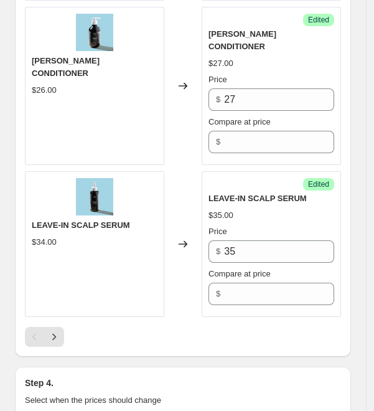
scroll to position [3588, 0]
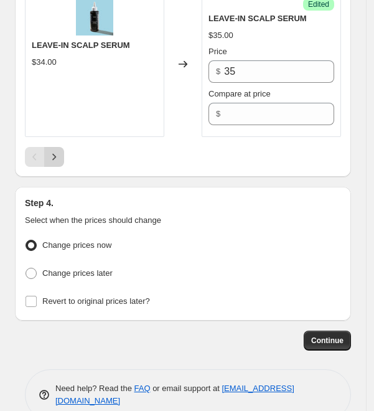
click at [54, 151] on icon "Next" at bounding box center [54, 157] width 12 height 12
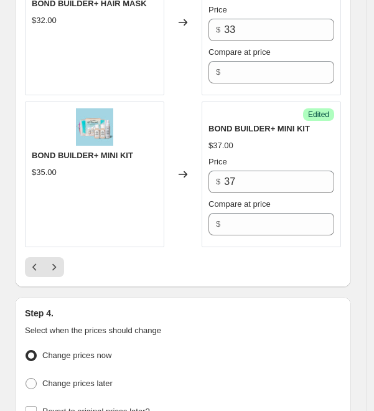
scroll to position [3672, 0]
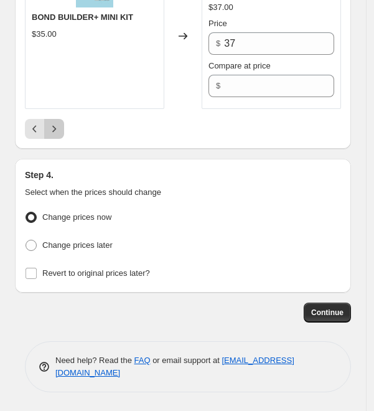
click at [58, 129] on icon "Next" at bounding box center [54, 129] width 12 height 12
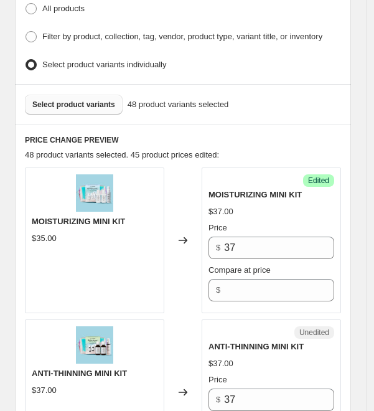
scroll to position [425, 0]
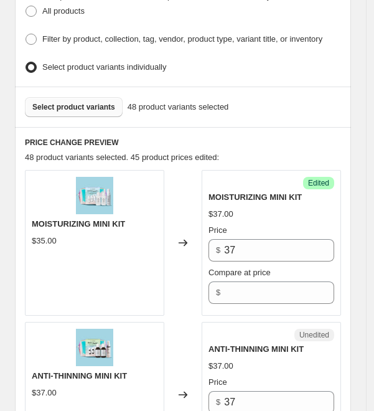
click at [67, 112] on span "Select product variants" at bounding box center [73, 107] width 83 height 10
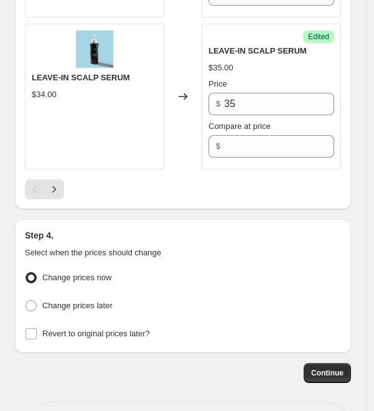
scroll to position [3598, 0]
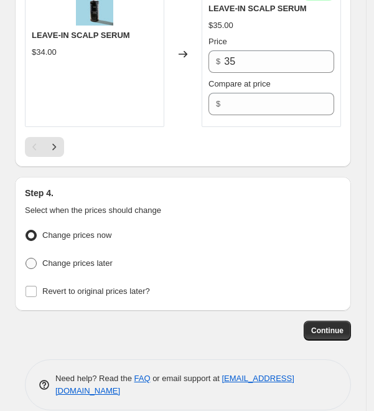
click at [70, 258] on span "Change prices later" at bounding box center [77, 262] width 70 height 9
click at [26, 258] on input "Change prices later" at bounding box center [26, 258] width 1 height 1
radio input "true"
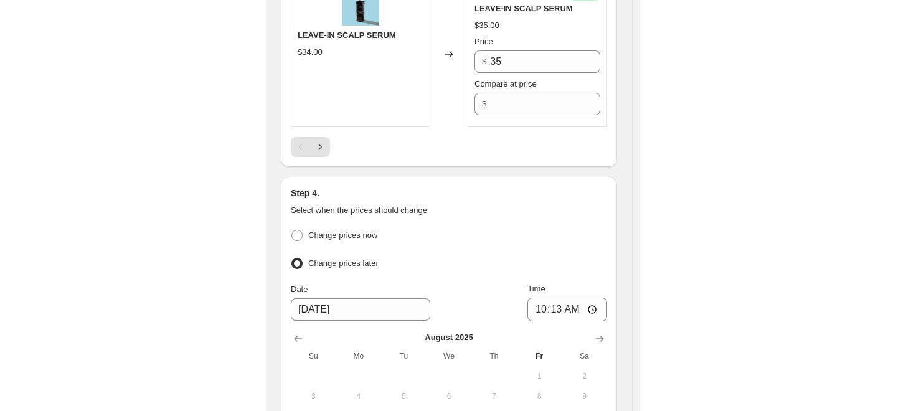
scroll to position [2253, 0]
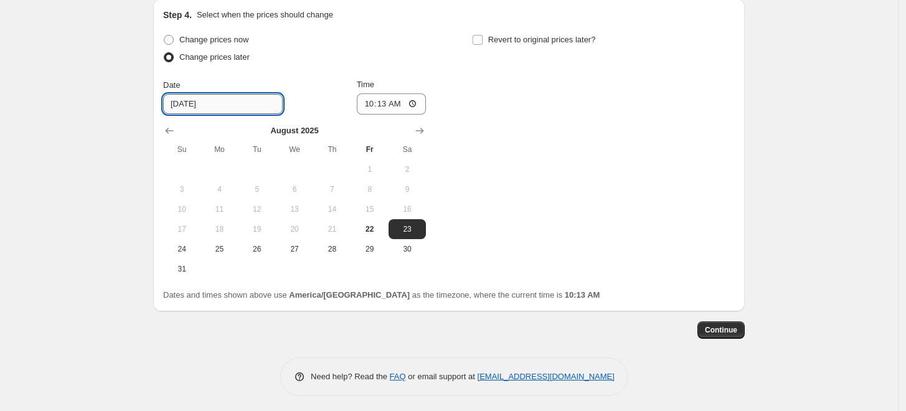
click at [248, 98] on input "8/23/2025" at bounding box center [223, 104] width 120 height 20
click at [191, 101] on input "8/23/2025" at bounding box center [223, 104] width 120 height 20
click at [222, 245] on span "25" at bounding box center [218, 249] width 27 height 10
type input "8/25/2025"
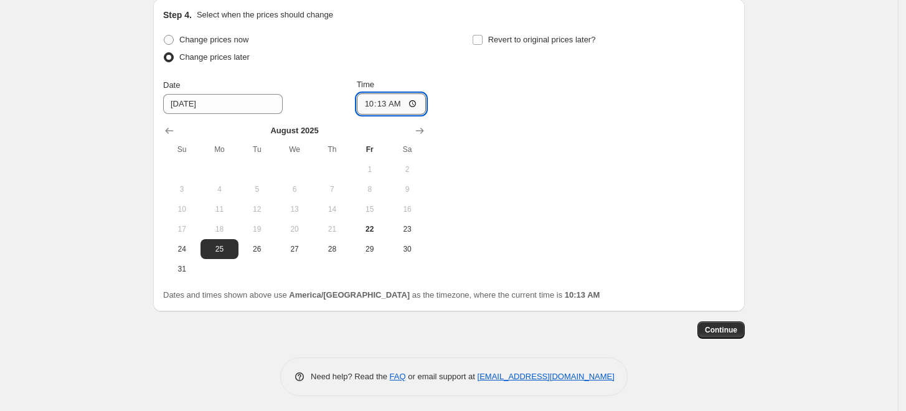
click at [413, 100] on input "10:13" at bounding box center [392, 103] width 70 height 21
type input "09:30"
click at [587, 190] on div "Change prices now Change prices later Date 8/25/2025 Time 09:30 August 2025 Su …" at bounding box center [449, 155] width 572 height 248
click at [371, 100] on input "09:30" at bounding box center [392, 103] width 70 height 21
click at [608, 209] on div "Change prices now Change prices later Date 8/25/2025 Time 09:30 August 2025 Su …" at bounding box center [449, 155] width 572 height 248
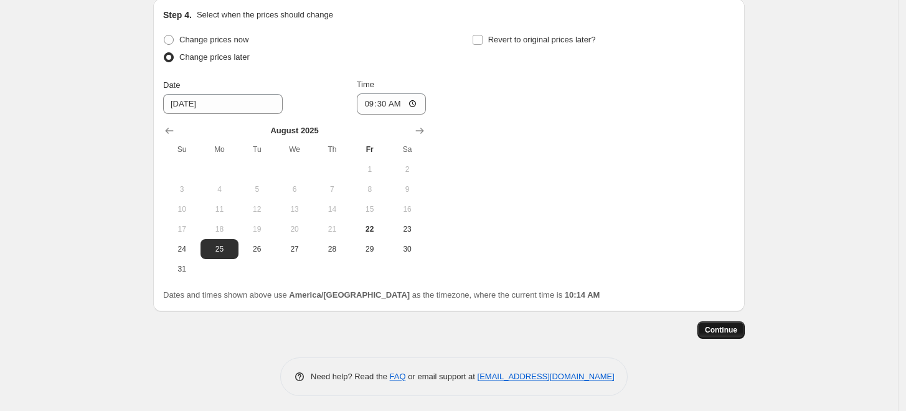
click at [717, 329] on span "Continue" at bounding box center [721, 330] width 32 height 10
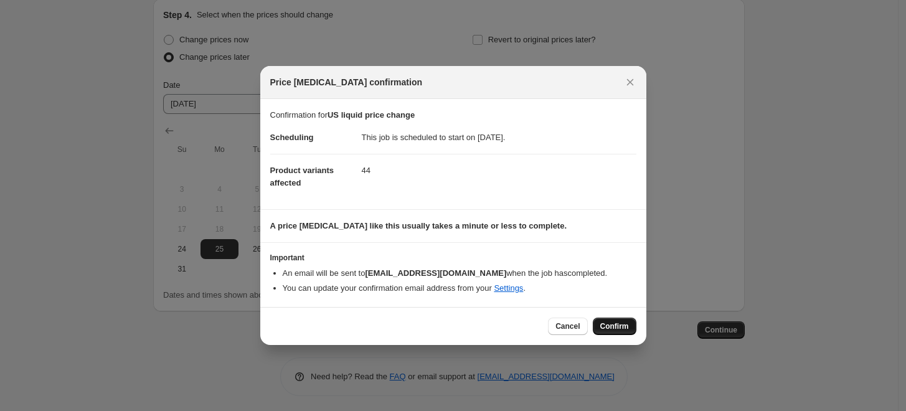
click at [616, 326] on span "Confirm" at bounding box center [614, 326] width 29 height 10
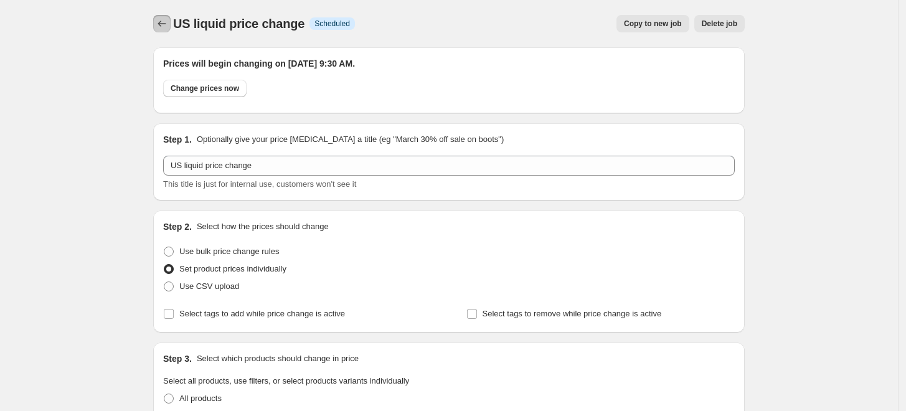
click at [164, 27] on icon "Price change jobs" at bounding box center [162, 23] width 12 height 12
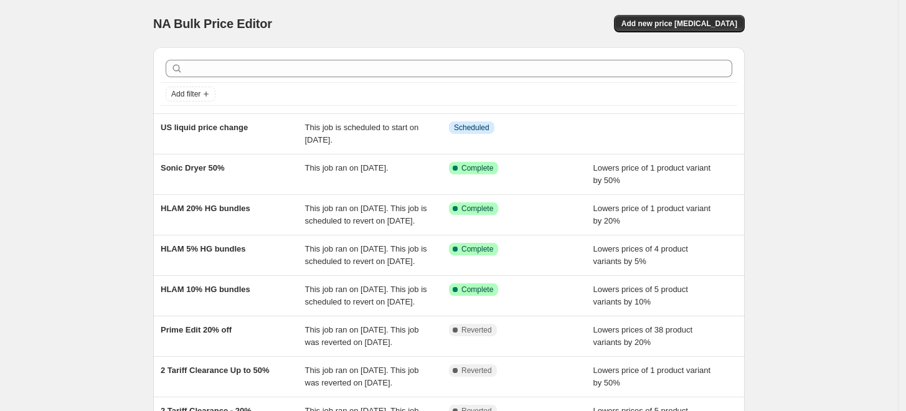
click at [827, 88] on div "NA Bulk Price Editor. This page is ready NA Bulk Price Editor Add new price cha…" at bounding box center [449, 320] width 898 height 641
